Goal: Task Accomplishment & Management: Manage account settings

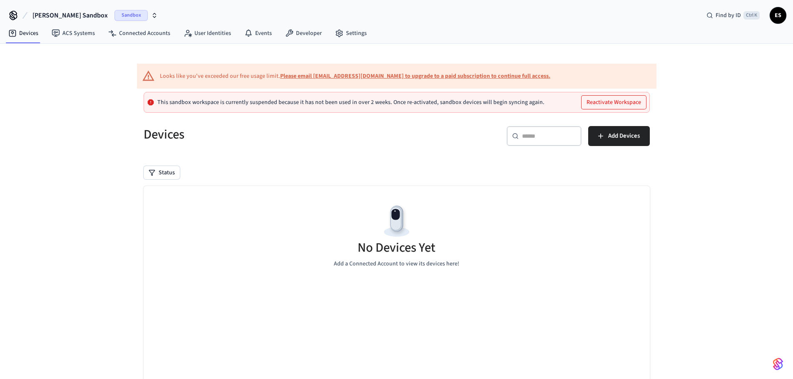
click at [65, 17] on span "[PERSON_NAME] Sandbox" at bounding box center [69, 15] width 75 height 10
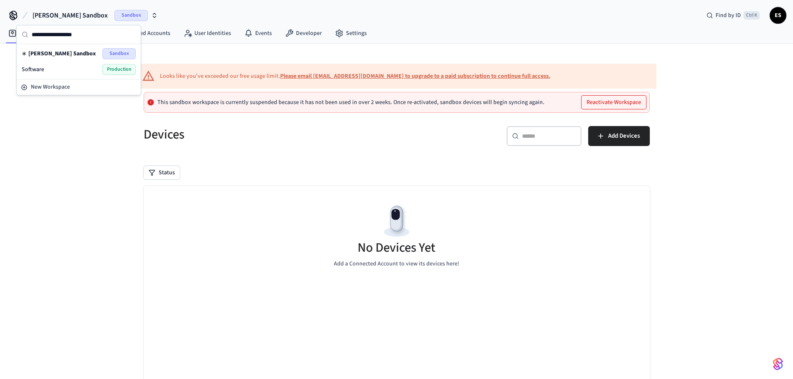
click at [63, 53] on span "[PERSON_NAME] Sandbox" at bounding box center [61, 54] width 67 height 8
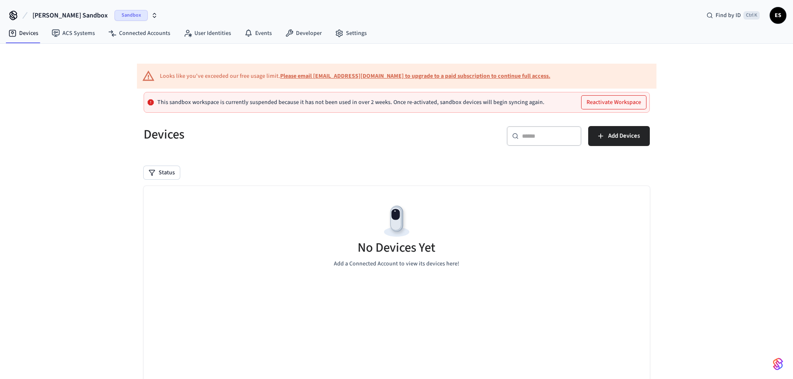
click at [77, 8] on button "[PERSON_NAME] Sandbox Sandbox" at bounding box center [95, 15] width 130 height 17
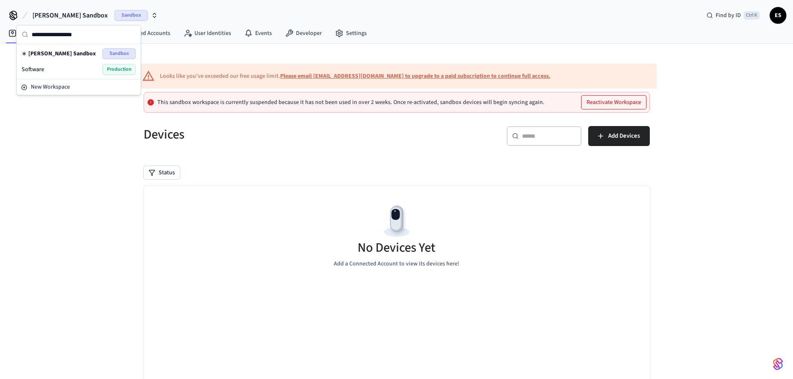
click at [53, 71] on div "Software Production" at bounding box center [79, 69] width 114 height 11
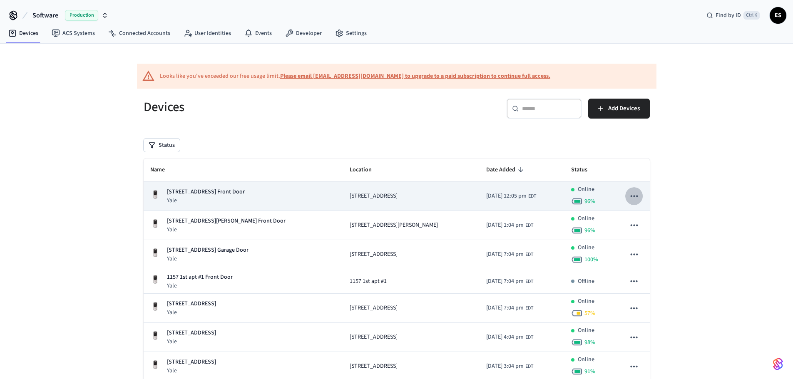
click at [635, 194] on icon "sticky table" at bounding box center [634, 196] width 11 height 11
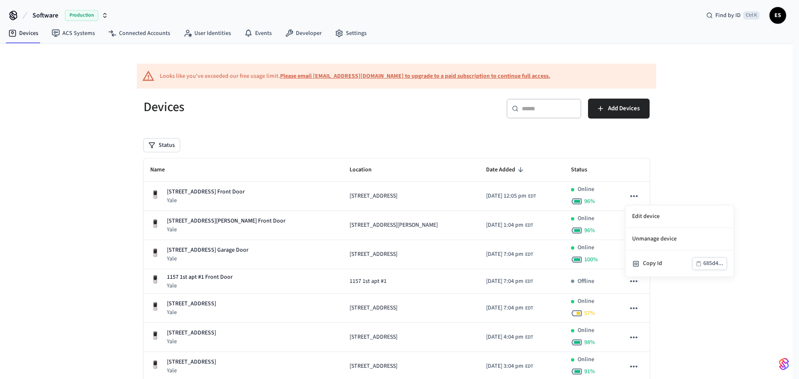
drag, startPoint x: 350, startPoint y: 125, endPoint x: 350, endPoint y: 142, distance: 17.1
click at [350, 127] on div at bounding box center [399, 189] width 799 height 379
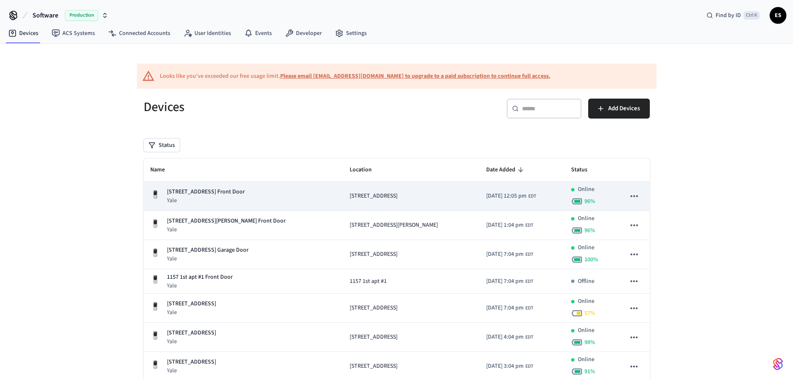
click at [634, 193] on icon "sticky table" at bounding box center [634, 196] width 11 height 11
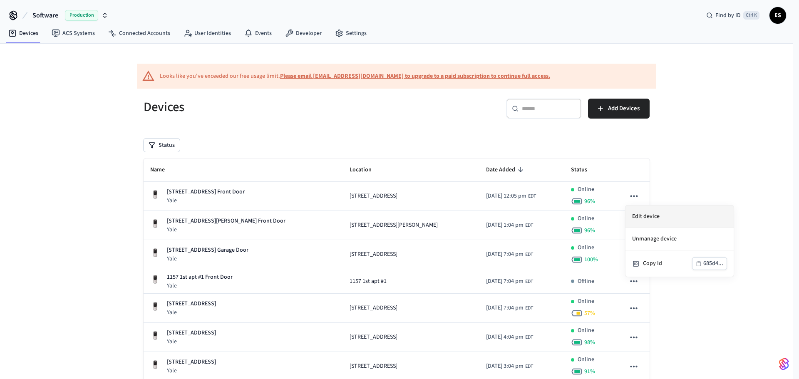
click at [656, 215] on li "Edit device" at bounding box center [680, 217] width 108 height 22
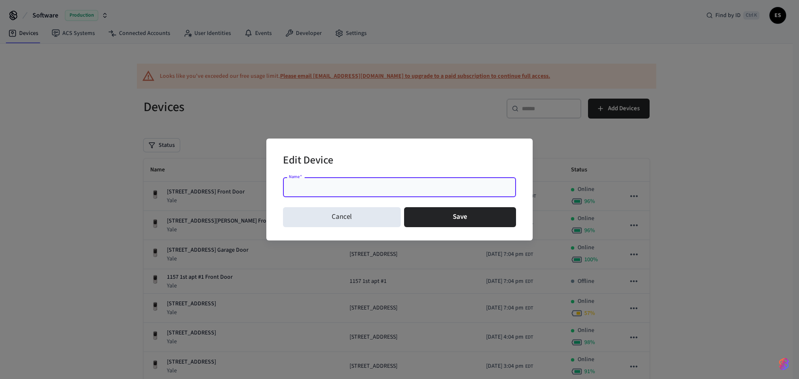
click at [348, 186] on input "Name   *" at bounding box center [399, 187] width 223 height 8
click at [334, 186] on input "Name   *" at bounding box center [399, 187] width 223 height 8
click at [228, 194] on div "Edit Device Name   * Name   * Cancel Save" at bounding box center [399, 189] width 799 height 379
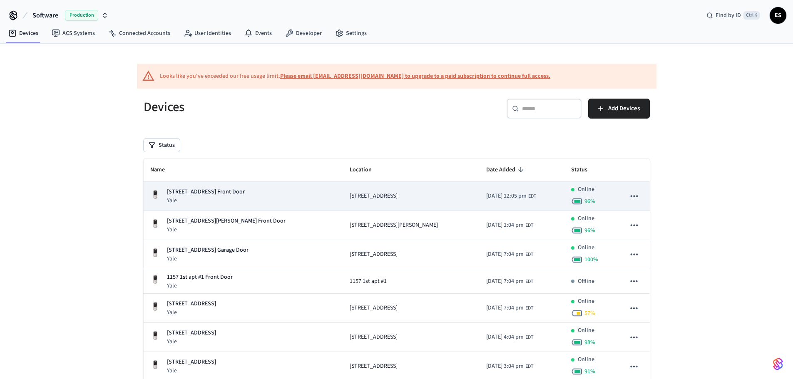
copy p "[STREET_ADDRESS] Front Door"
